Goal: Task Accomplishment & Management: Manage account settings

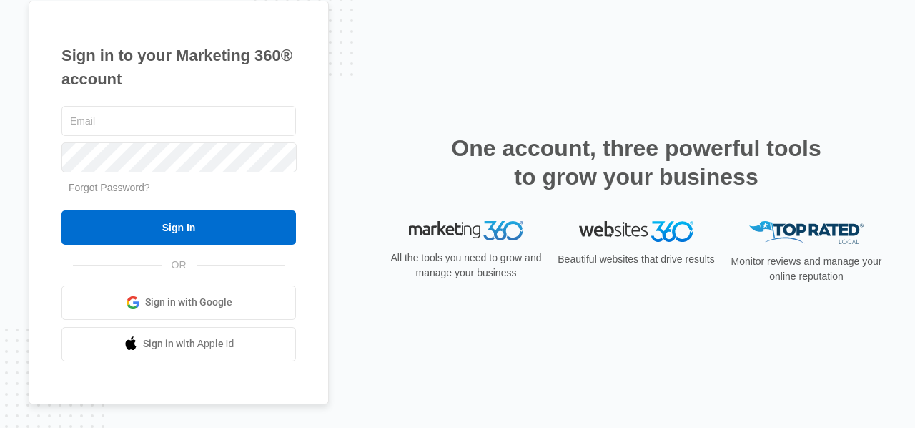
type input "[EMAIL_ADDRESS][DOMAIN_NAME]"
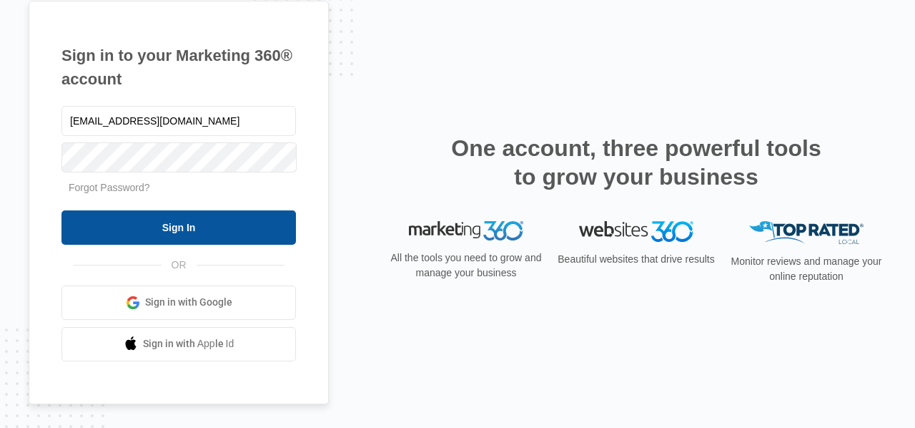
click at [79, 224] on input "Sign In" at bounding box center [178, 227] width 235 height 34
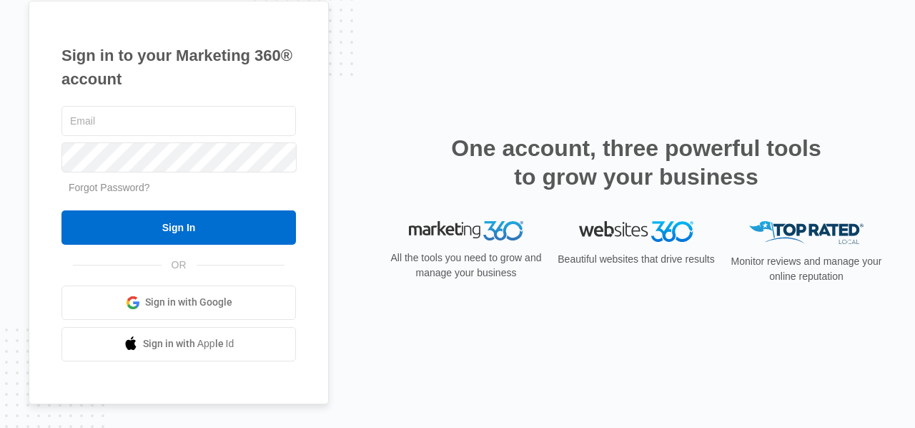
type input "[EMAIL_ADDRESS][DOMAIN_NAME]"
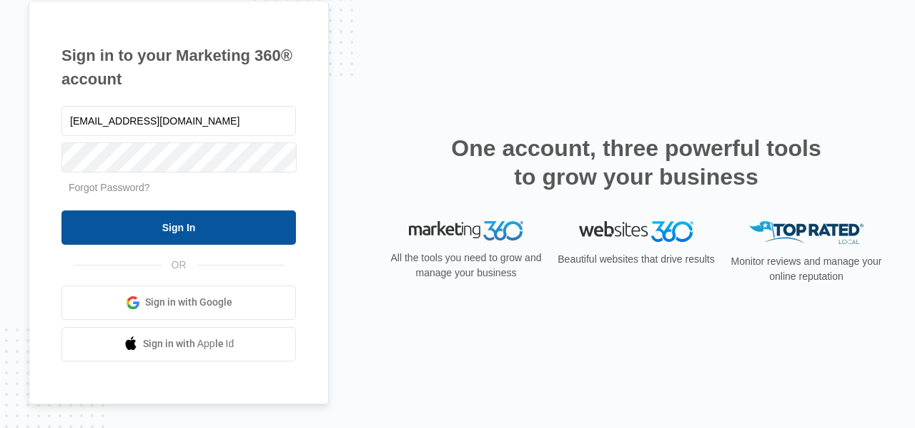
click at [119, 224] on input "Sign In" at bounding box center [178, 227] width 235 height 34
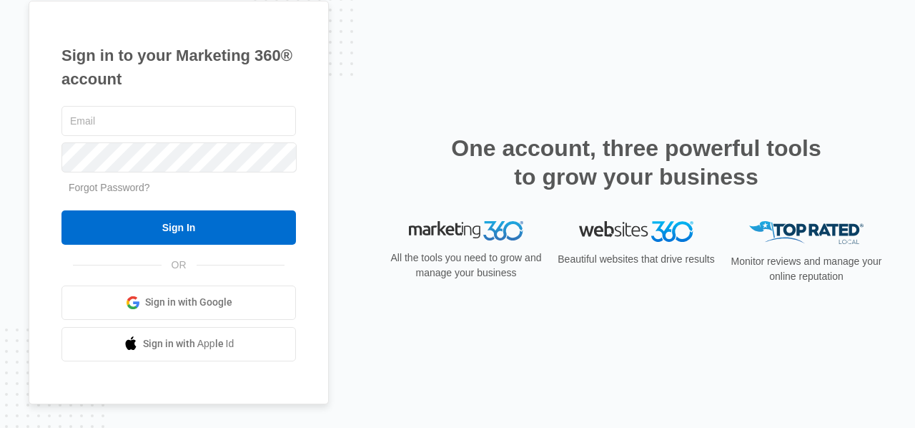
type input "[EMAIL_ADDRESS][DOMAIN_NAME]"
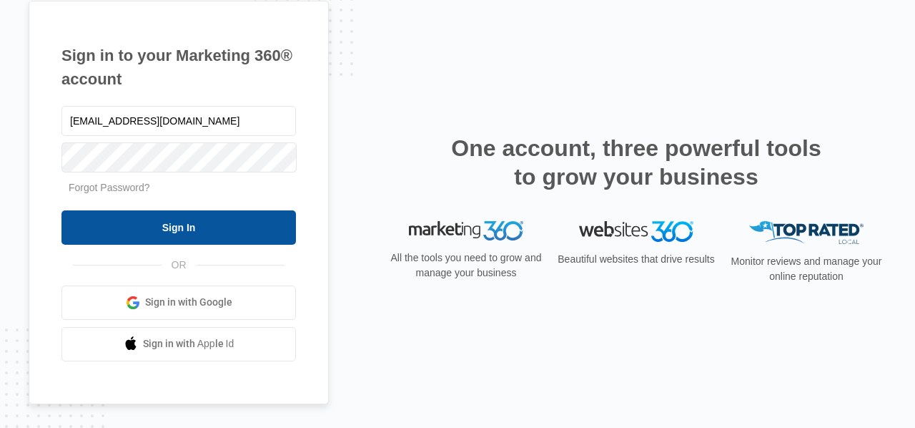
click at [102, 227] on input "Sign In" at bounding box center [178, 227] width 235 height 34
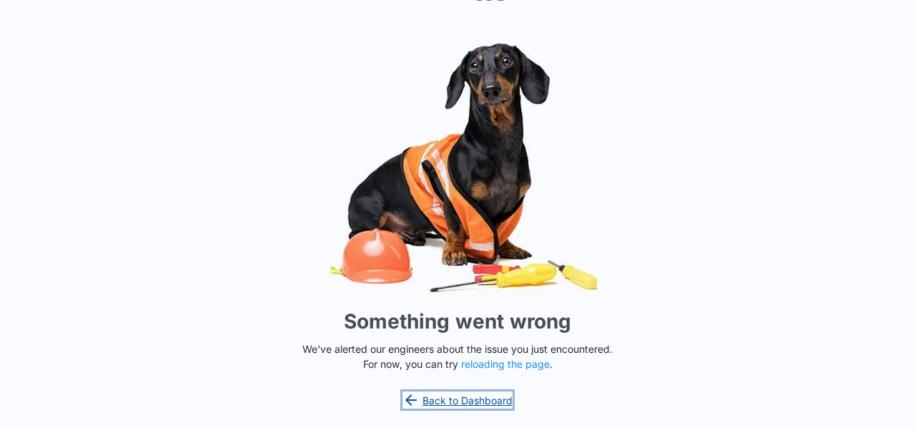
click at [451, 398] on link "Back to Dashboard" at bounding box center [458, 399] width 110 height 17
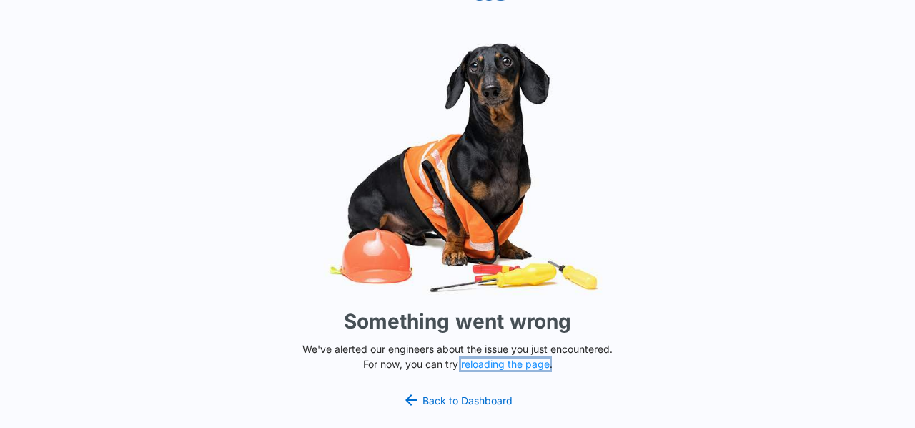
click at [514, 363] on button "reloading the page" at bounding box center [505, 363] width 89 height 11
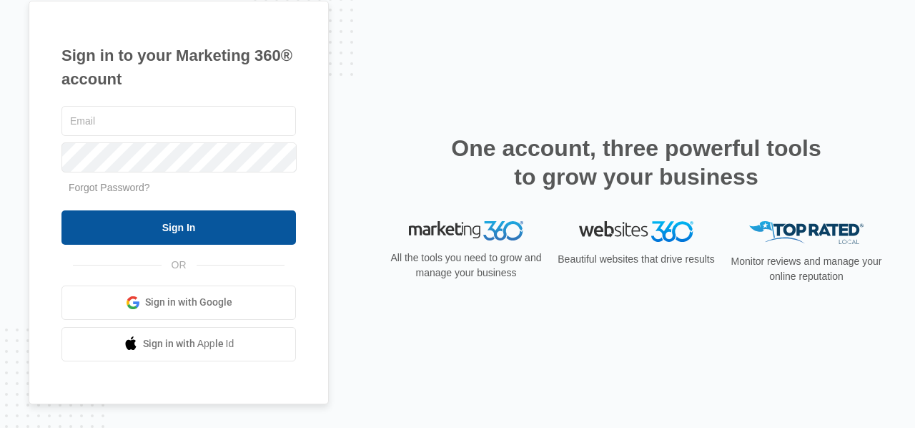
type input "[EMAIL_ADDRESS][DOMAIN_NAME]"
click at [180, 227] on input "Sign In" at bounding box center [178, 227] width 235 height 34
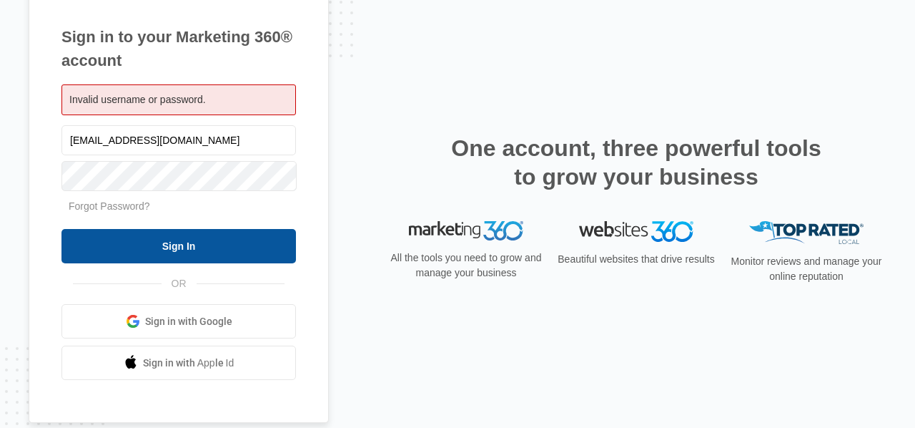
click at [112, 242] on input "Sign In" at bounding box center [178, 246] width 235 height 34
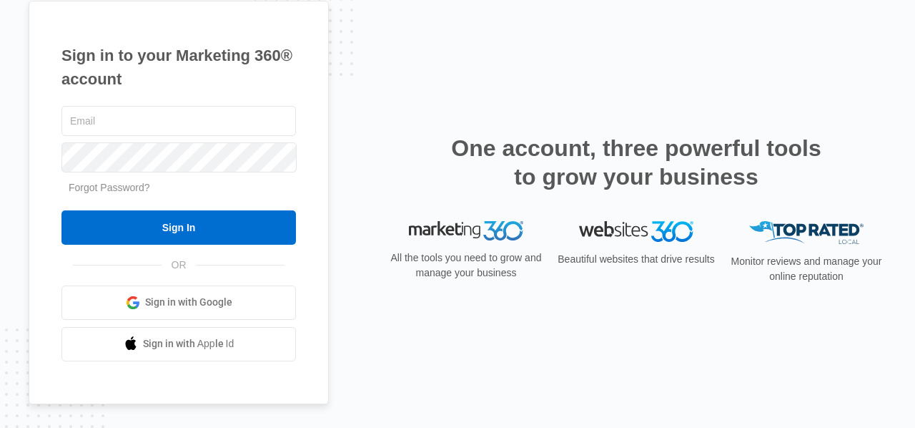
type input "[EMAIL_ADDRESS][DOMAIN_NAME]"
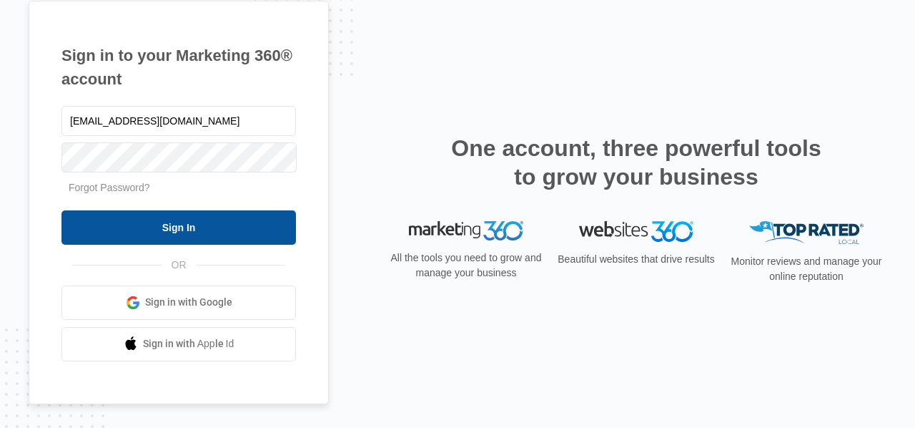
click at [94, 215] on input "Sign In" at bounding box center [178, 227] width 235 height 34
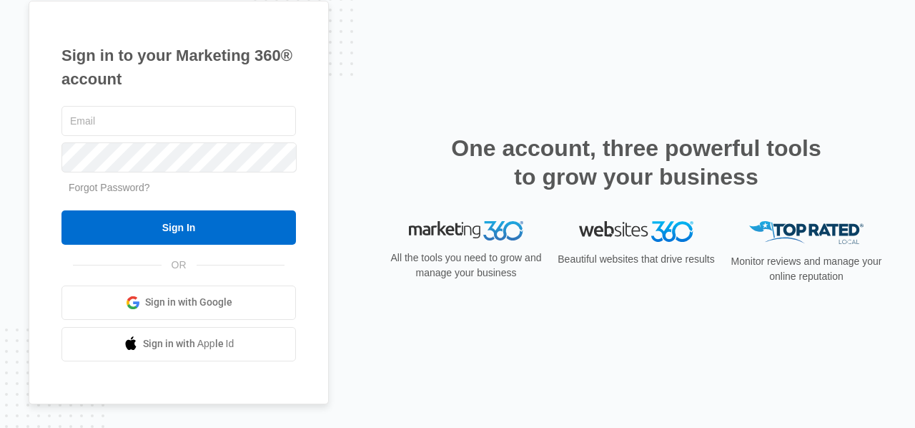
type input "[EMAIL_ADDRESS][DOMAIN_NAME]"
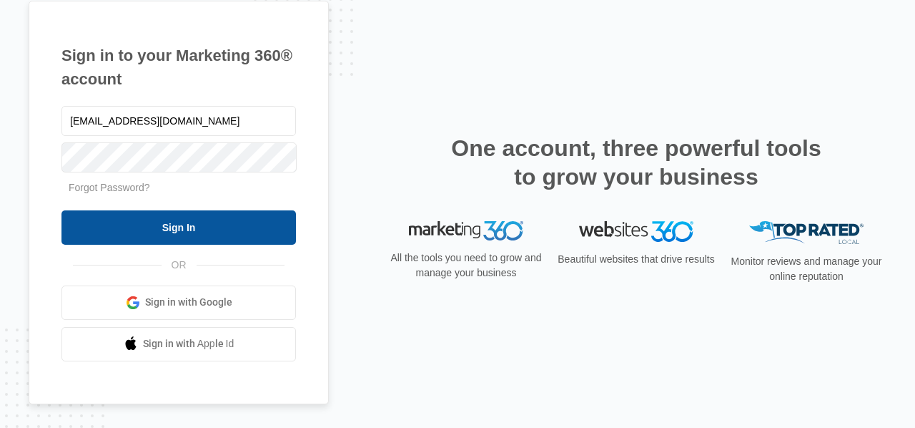
click at [104, 225] on input "Sign In" at bounding box center [178, 227] width 235 height 34
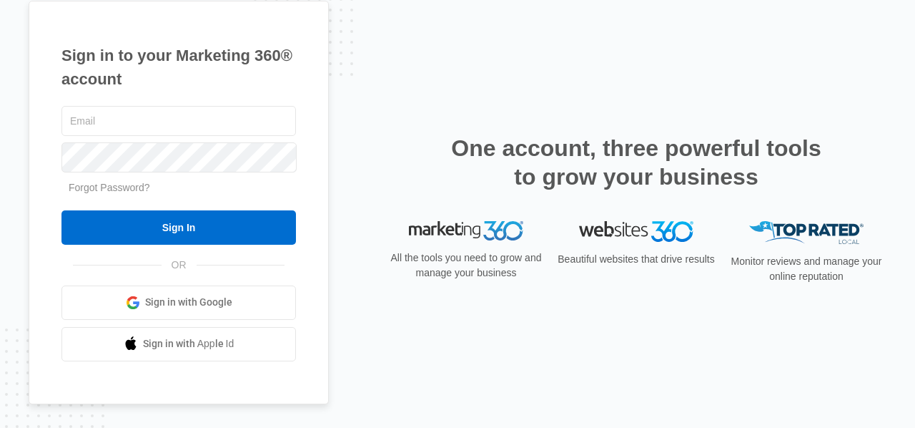
type input "[EMAIL_ADDRESS][DOMAIN_NAME]"
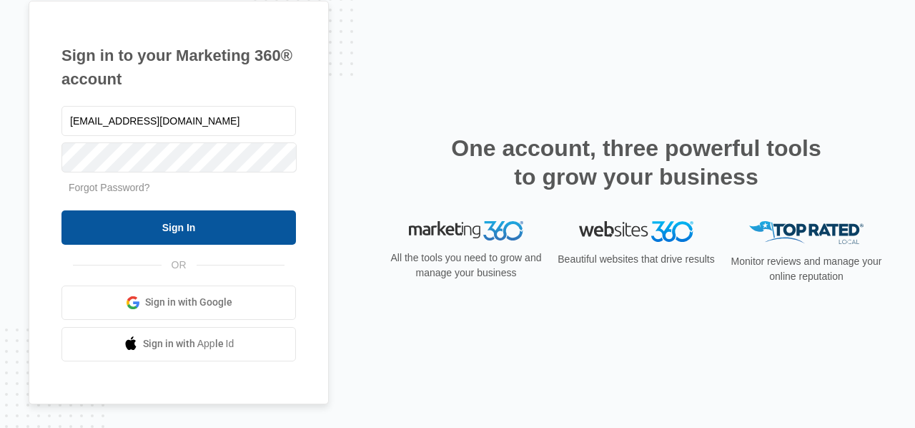
click at [96, 230] on input "Sign In" at bounding box center [178, 227] width 235 height 34
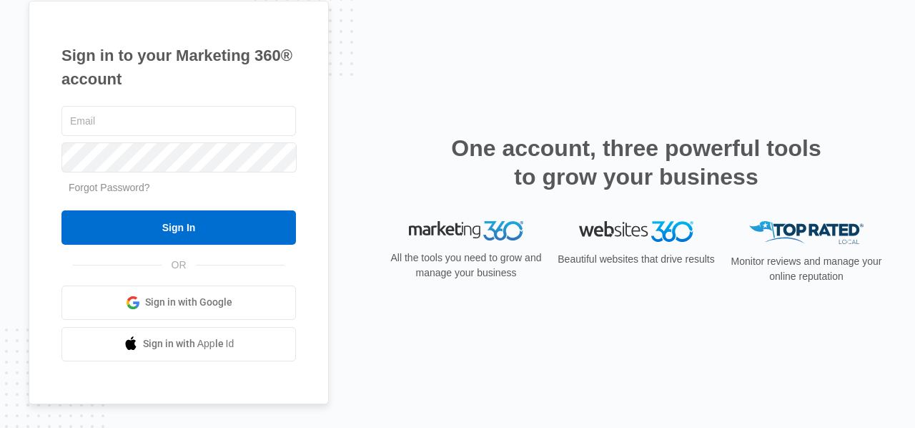
type input "[EMAIL_ADDRESS][DOMAIN_NAME]"
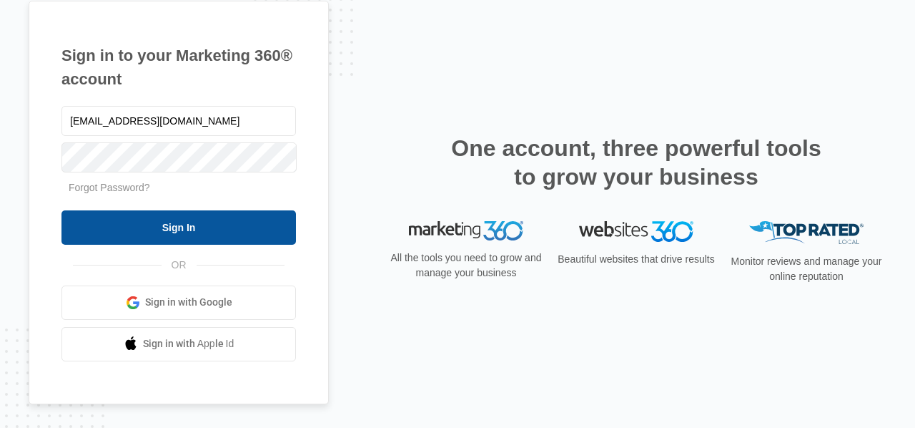
click at [104, 214] on input "Sign In" at bounding box center [178, 227] width 235 height 34
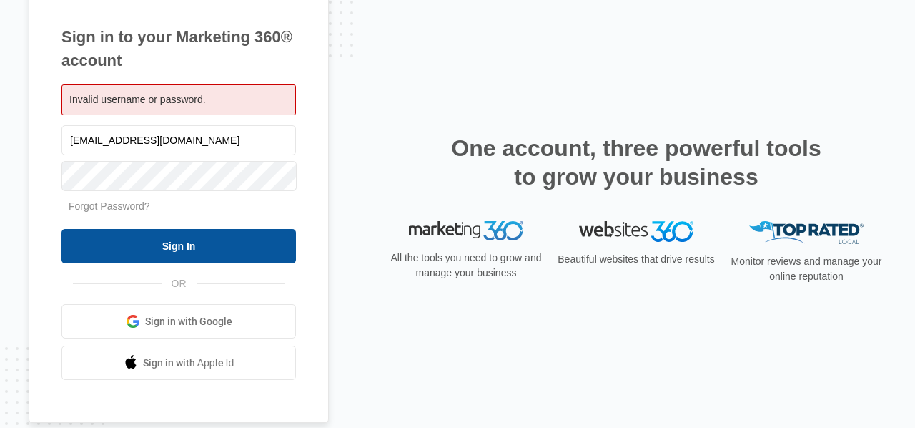
click at [150, 247] on input "Sign In" at bounding box center [178, 246] width 235 height 34
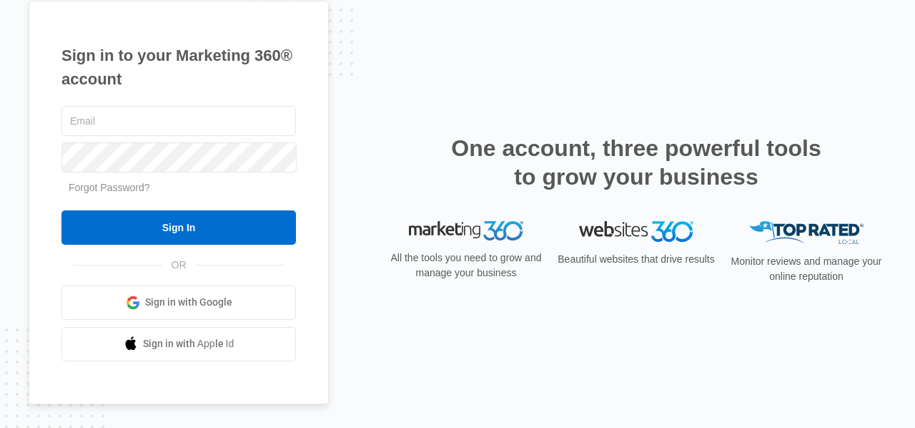
type input "[EMAIL_ADDRESS][DOMAIN_NAME]"
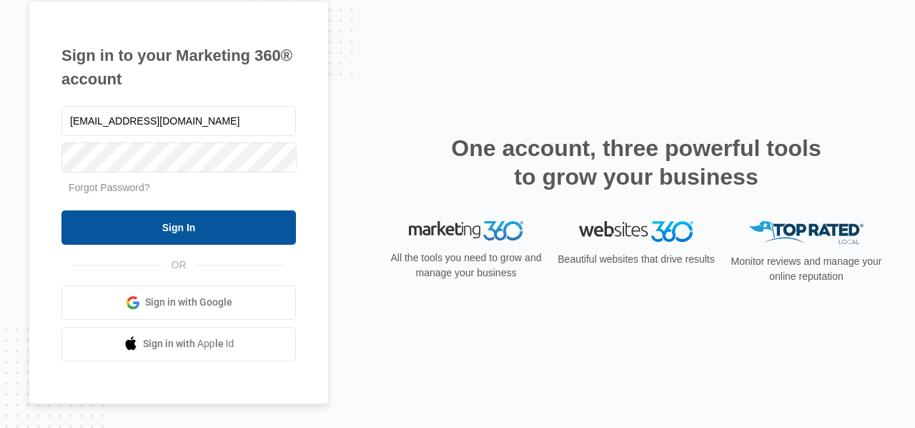
click at [113, 232] on input "Sign In" at bounding box center [178, 227] width 235 height 34
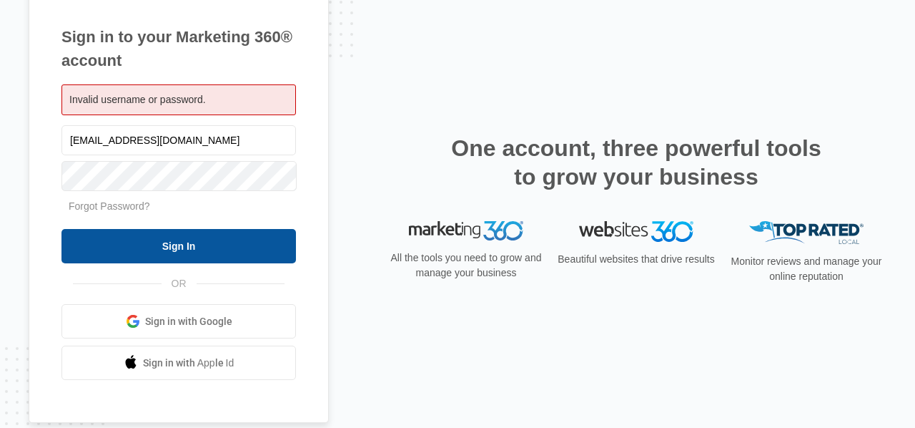
click at [89, 239] on input "Sign In" at bounding box center [178, 246] width 235 height 34
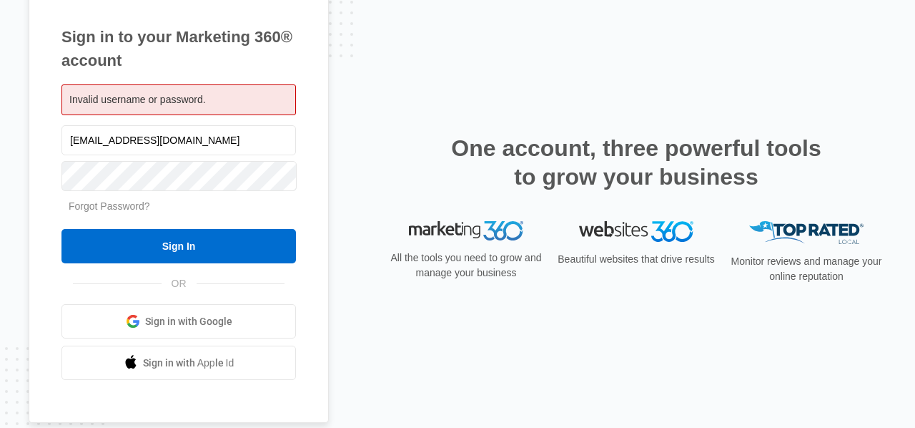
click at [127, 204] on link "Forgot Password?" at bounding box center [110, 205] width 82 height 11
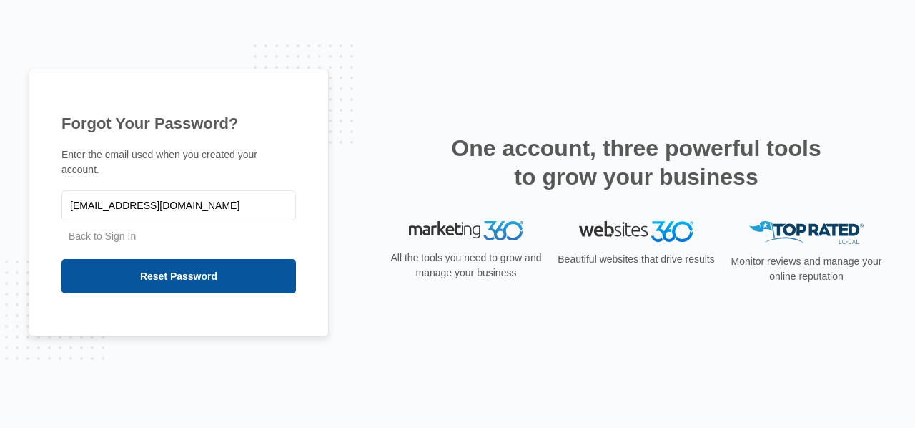
type input "[EMAIL_ADDRESS][DOMAIN_NAME]"
click at [167, 261] on input "Reset Password" at bounding box center [178, 276] width 235 height 34
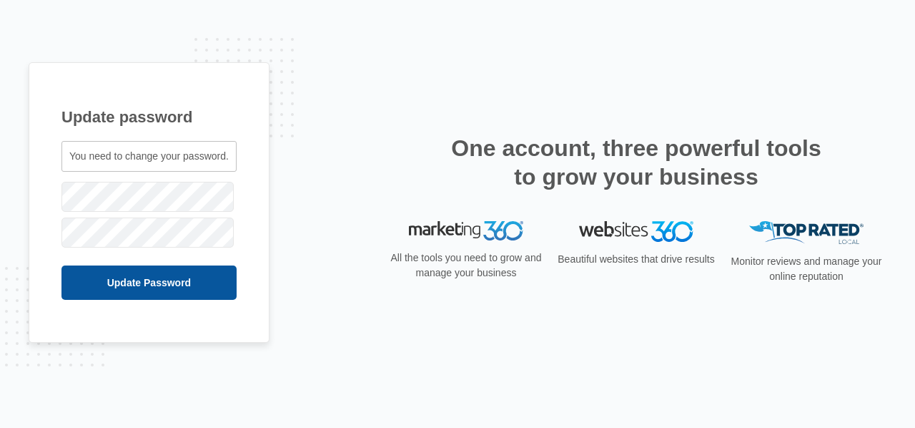
click at [93, 275] on input "Update Password" at bounding box center [148, 282] width 175 height 34
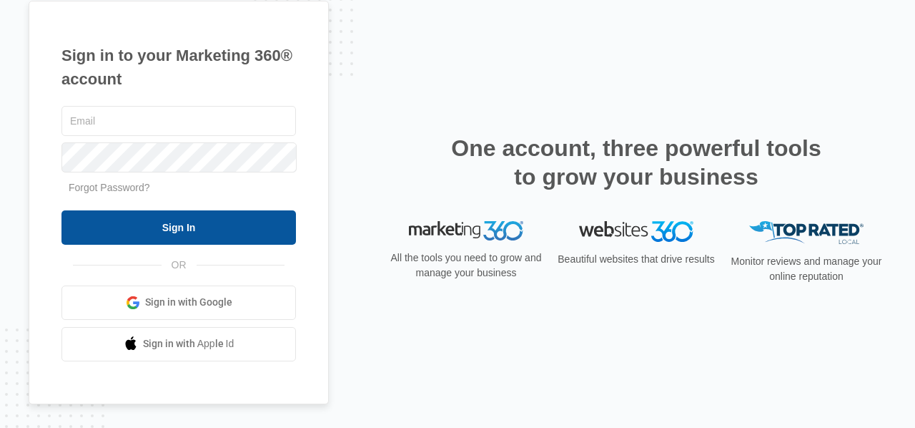
type input "[EMAIL_ADDRESS][DOMAIN_NAME]"
click at [163, 222] on input "Sign In" at bounding box center [178, 227] width 235 height 34
type input "[EMAIL_ADDRESS][DOMAIN_NAME]"
click at [197, 227] on input "Sign In" at bounding box center [178, 227] width 235 height 34
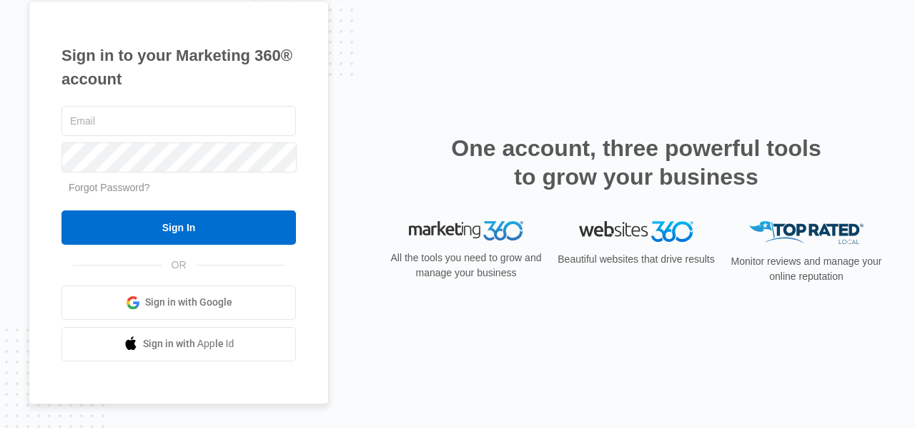
type input "[EMAIL_ADDRESS][DOMAIN_NAME]"
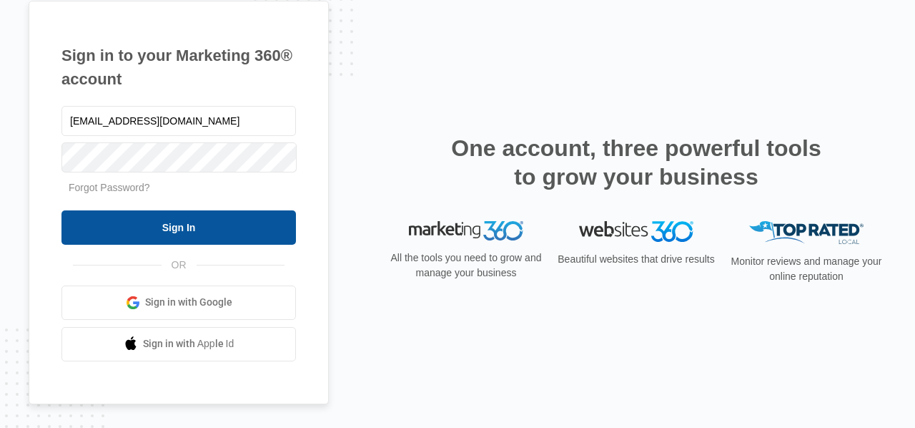
click at [115, 215] on input "Sign In" at bounding box center [178, 227] width 235 height 34
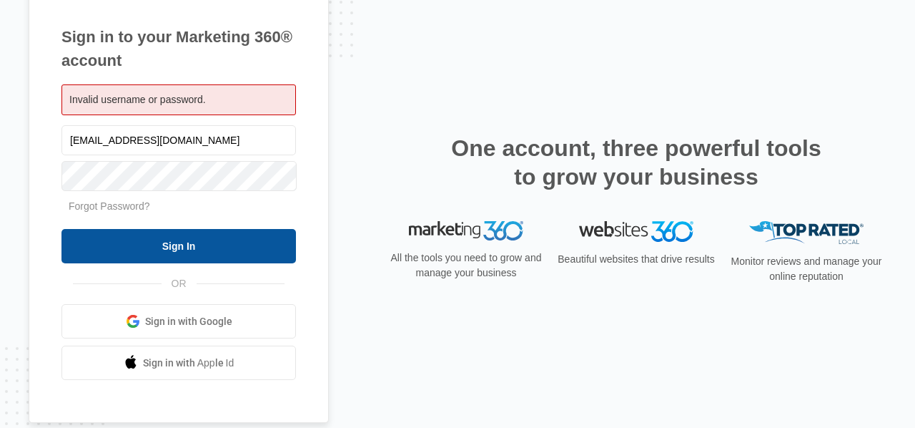
click at [134, 237] on input "Sign In" at bounding box center [178, 246] width 235 height 34
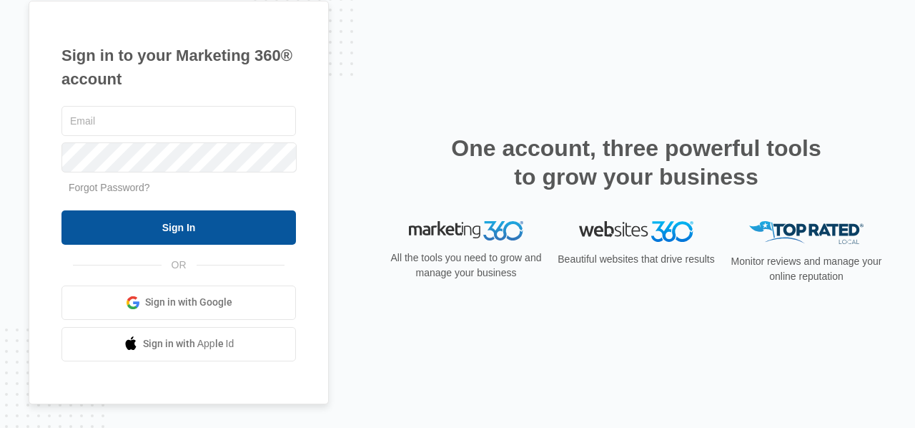
type input "[EMAIL_ADDRESS][DOMAIN_NAME]"
click at [222, 225] on input "Sign In" at bounding box center [178, 227] width 235 height 34
type input "[EMAIL_ADDRESS][DOMAIN_NAME]"
click at [172, 219] on input "Sign In" at bounding box center [178, 227] width 235 height 34
type input "[EMAIL_ADDRESS][DOMAIN_NAME]"
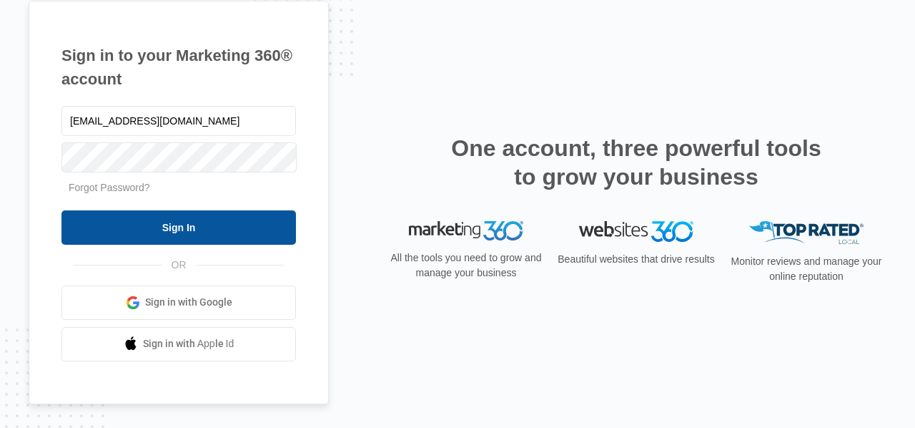
click at [159, 232] on input "Sign In" at bounding box center [178, 227] width 235 height 34
